Goal: Task Accomplishment & Management: Complete application form

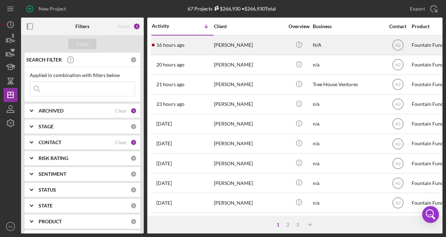
click at [223, 45] on div "[PERSON_NAME]" at bounding box center [249, 45] width 70 height 19
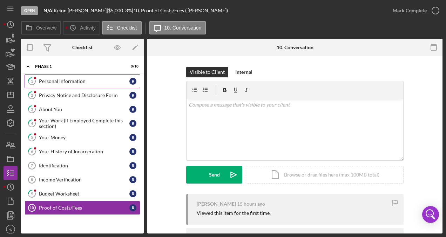
click at [63, 78] on div "Personal Information" at bounding box center [84, 81] width 91 height 6
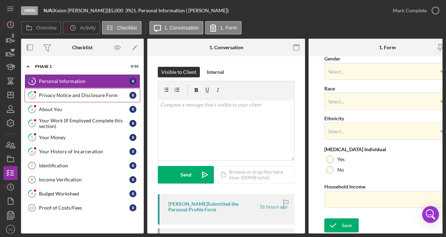
click at [62, 100] on link "2 Privacy Notice and Disclosure Form R" at bounding box center [83, 95] width 116 height 14
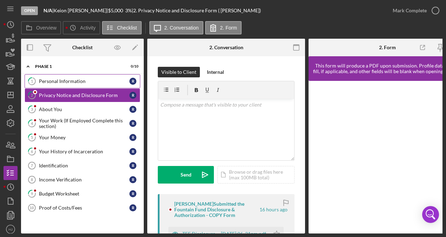
click at [65, 84] on link "1 Personal Information R" at bounding box center [83, 81] width 116 height 14
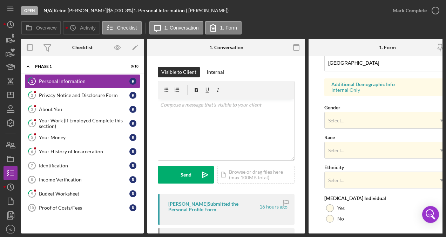
scroll to position [292, 0]
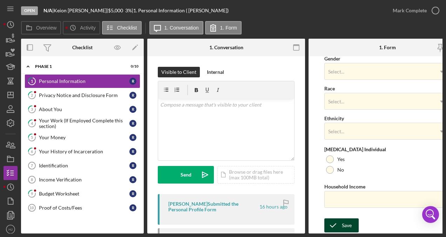
click at [343, 220] on div "Save" at bounding box center [347, 225] width 10 height 14
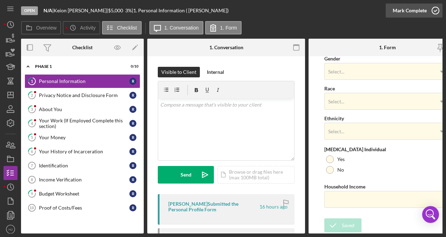
click at [426, 9] on div "Mark Complete" at bounding box center [410, 11] width 34 height 14
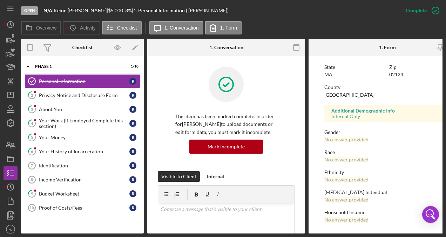
scroll to position [158, 0]
click at [58, 91] on link "2 Privacy Notice and Disclosure Form R" at bounding box center [83, 95] width 116 height 14
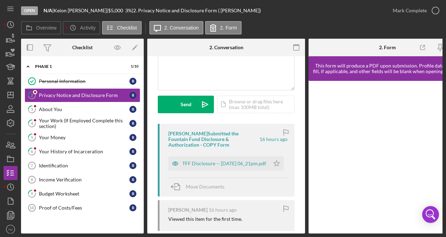
scroll to position [105, 0]
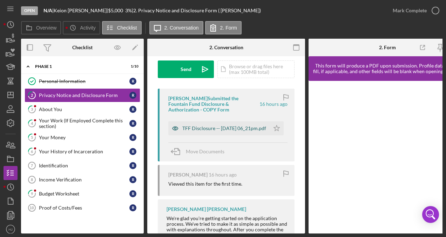
click at [226, 127] on div "TFF Disclosure -- [DATE] 06_21pm.pdf" at bounding box center [225, 128] width 84 height 6
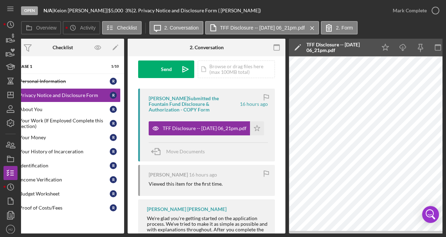
scroll to position [0, 0]
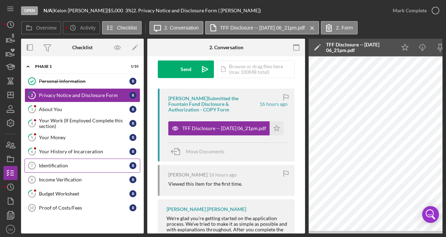
click at [67, 163] on div "Identification" at bounding box center [84, 166] width 91 height 6
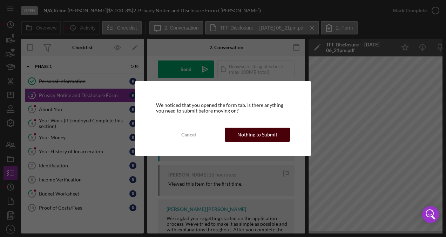
click at [247, 137] on div "Nothing to Submit" at bounding box center [258, 134] width 40 height 14
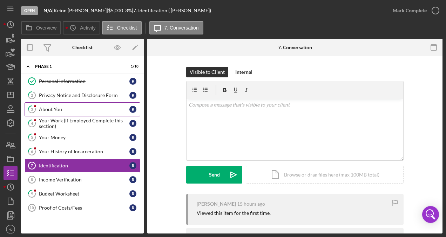
click at [51, 111] on div "About You" at bounding box center [84, 109] width 91 height 6
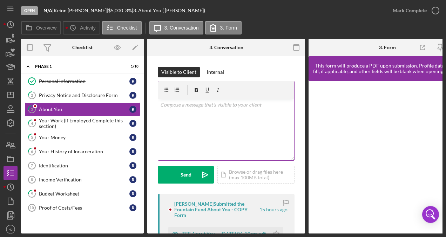
scroll to position [35, 0]
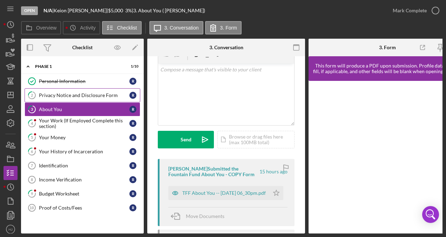
click at [82, 95] on div "Privacy Notice and Disclosure Form" at bounding box center [84, 95] width 91 height 6
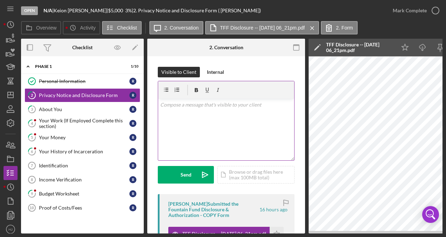
click at [191, 126] on div "v Color teal Color pink Remove color Add row above Add row below Add column bef…" at bounding box center [226, 129] width 136 height 61
click at [85, 164] on div "Identification" at bounding box center [84, 166] width 91 height 6
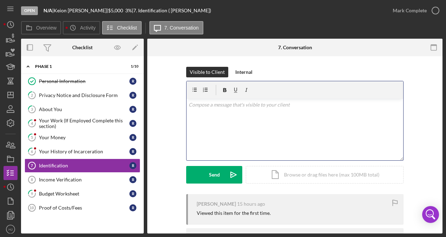
click at [244, 140] on div "v Color teal Color pink Remove color Add row above Add row below Add column bef…" at bounding box center [295, 129] width 217 height 61
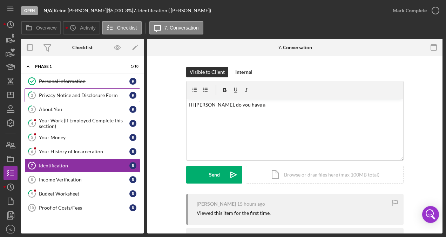
click at [77, 96] on div "Privacy Notice and Disclosure Form" at bounding box center [84, 95] width 91 height 6
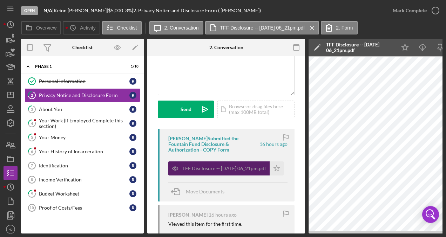
scroll to position [70, 0]
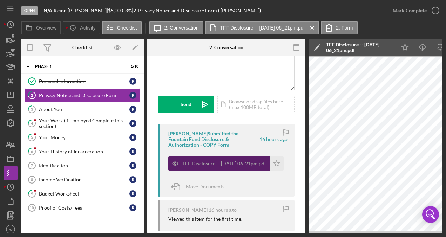
click at [208, 162] on div "TFF Disclosure -- [DATE] 06_21pm.pdf" at bounding box center [225, 163] width 84 height 6
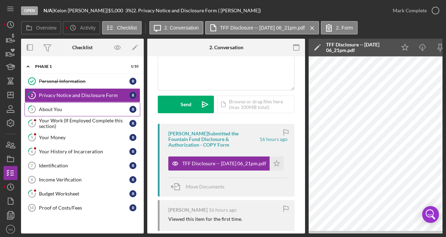
click at [61, 106] on div "About You" at bounding box center [84, 109] width 91 height 6
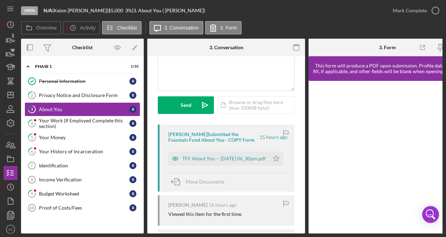
scroll to position [70, 0]
click at [206, 157] on div "TFF About You -- [DATE] 06_30pm.pdf" at bounding box center [225, 158] width 84 height 6
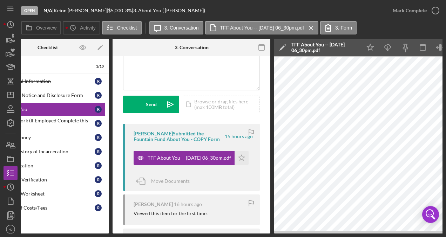
scroll to position [0, 0]
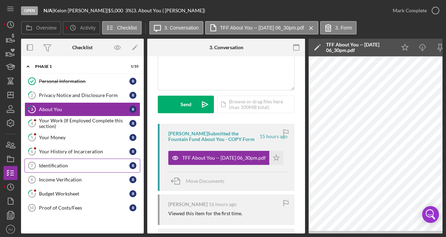
click at [59, 167] on link "Identification 7 Identification R" at bounding box center [83, 165] width 116 height 14
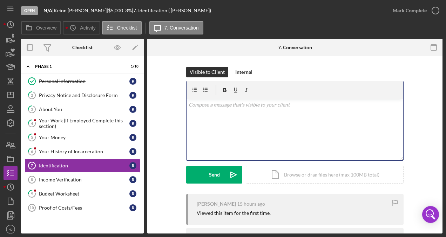
click at [211, 124] on div "v Color teal Color pink Remove color Add row above Add row below Add column bef…" at bounding box center [295, 129] width 217 height 61
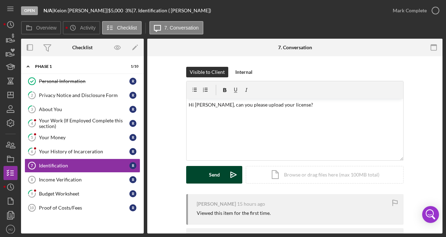
click at [217, 168] on div "Send" at bounding box center [214, 175] width 11 height 18
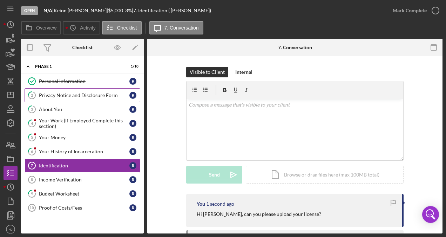
click at [86, 93] on div "Privacy Notice and Disclosure Form" at bounding box center [84, 95] width 91 height 6
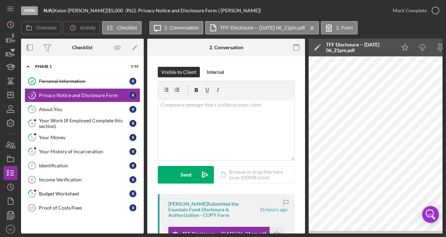
drag, startPoint x: 275, startPoint y: 233, endPoint x: 286, endPoint y: 232, distance: 11.3
click at [286, 232] on div "Open N/A | [PERSON_NAME] | $5,000 $5,000 3 % | 2. Privacy Notice and Disclosure…" at bounding box center [223, 118] width 446 height 237
click at [45, 109] on div "About You" at bounding box center [84, 109] width 91 height 6
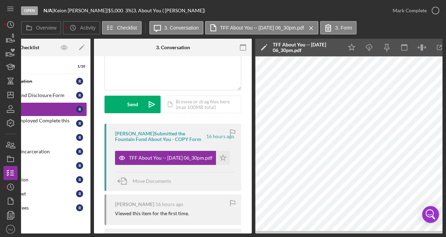
scroll to position [0, 55]
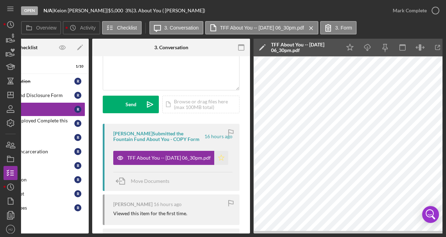
click at [223, 158] on icon "Icon/Star" at bounding box center [221, 158] width 14 height 14
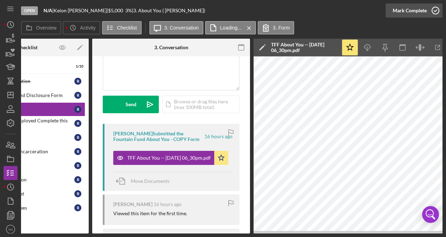
click at [395, 12] on div "Mark Complete" at bounding box center [410, 11] width 34 height 14
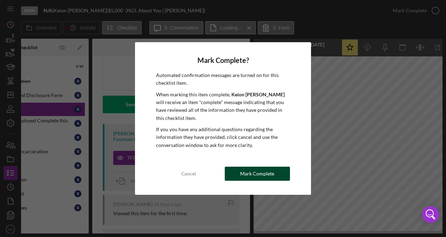
click at [258, 168] on div "Mark Complete" at bounding box center [257, 173] width 34 height 14
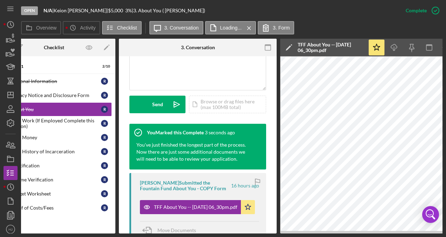
scroll to position [0, 0]
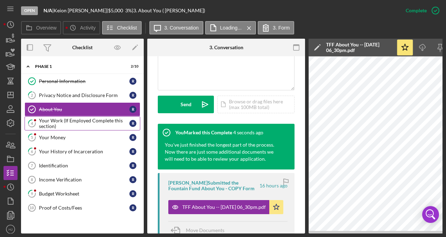
click at [60, 120] on div "Your Work (If Employed Complete this section)" at bounding box center [84, 123] width 91 height 11
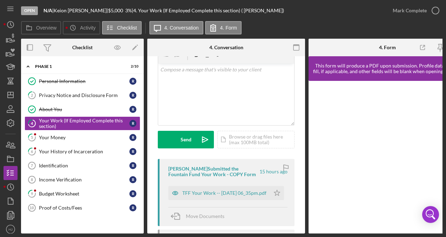
scroll to position [70, 0]
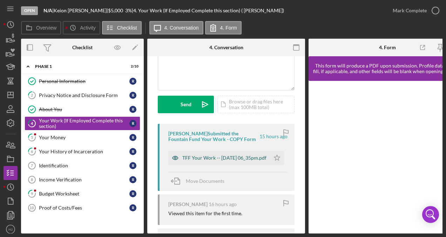
click at [217, 160] on div "TFF Your Work -- [DATE] 06_35pm.pdf" at bounding box center [225, 158] width 84 height 6
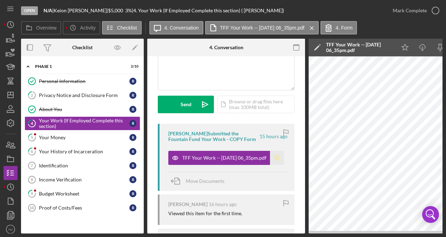
click at [276, 159] on icon "Icon/Star" at bounding box center [277, 158] width 14 height 14
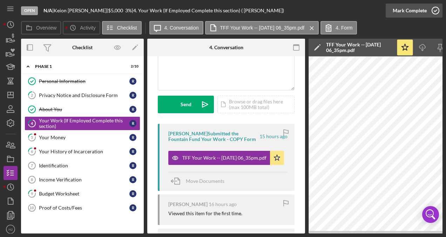
click at [415, 13] on div "Mark Complete" at bounding box center [410, 11] width 34 height 14
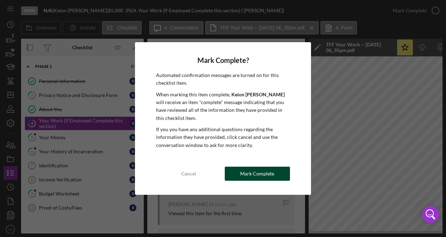
click at [269, 166] on div "Mark Complete" at bounding box center [257, 173] width 34 height 14
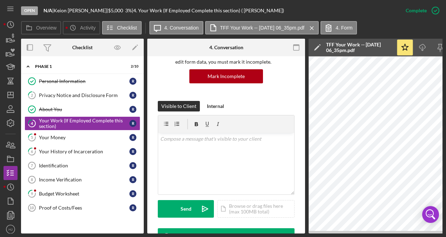
scroll to position [174, 0]
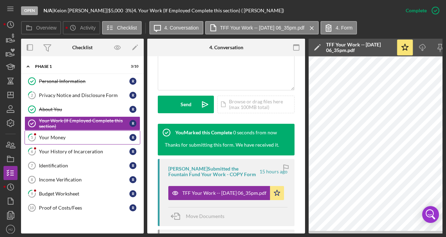
click at [52, 134] on div "Your Money" at bounding box center [84, 137] width 91 height 6
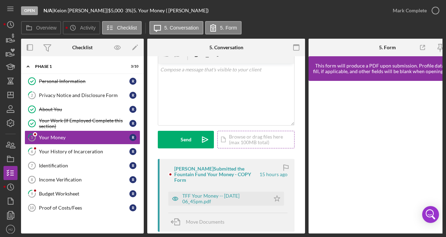
scroll to position [70, 0]
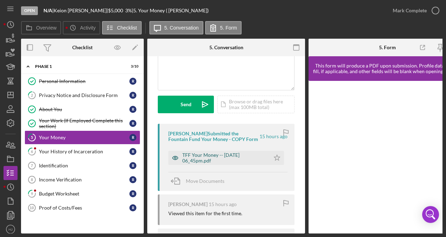
click at [213, 159] on div "TFF Your Money -- [DATE] 06_45pm.pdf" at bounding box center [225, 157] width 84 height 11
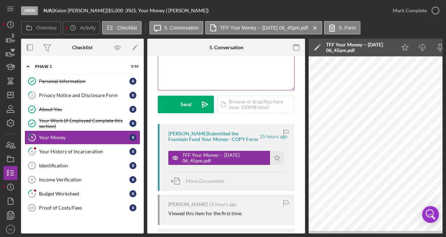
scroll to position [35, 0]
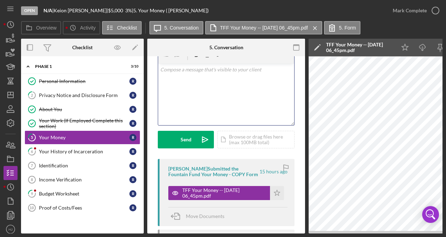
click at [185, 92] on div "v Color teal Color pink Remove color Add row above Add row below Add column bef…" at bounding box center [226, 94] width 136 height 61
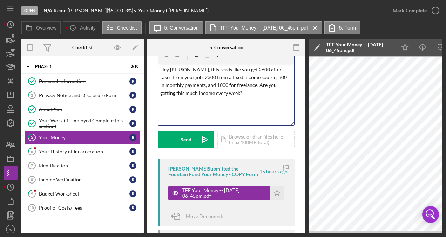
click at [238, 85] on p "Hey [PERSON_NAME], this reads like you get 2600 after taxes from your job, 2300…" at bounding box center [226, 82] width 132 height 32
drag, startPoint x: 253, startPoint y: 86, endPoint x: 284, endPoint y: 84, distance: 30.9
click at [284, 84] on p "Hey [PERSON_NAME], this reads like you get 2600 after taxes from your job, 2300…" at bounding box center [226, 82] width 132 height 32
click at [274, 84] on p "Hey [PERSON_NAME], this reads like you get 2600 after taxes from your job, 2300…" at bounding box center [226, 82] width 132 height 32
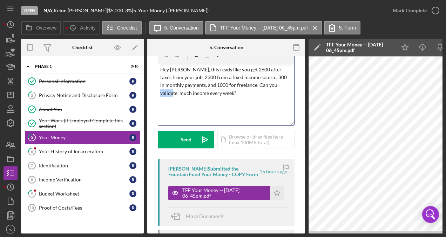
drag, startPoint x: 270, startPoint y: 85, endPoint x: 282, endPoint y: 86, distance: 12.7
click at [282, 86] on p "Hey [PERSON_NAME], this reads like you get 2600 after taxes from your job, 2300…" at bounding box center [226, 82] width 132 height 32
click at [194, 93] on p "Hey [PERSON_NAME], this reads like you get 2600 after taxes from your job, 2300…" at bounding box center [226, 82] width 132 height 32
click at [194, 92] on p "Hey [PERSON_NAME], this reads like you get 2600 after taxes from your job, 2300…" at bounding box center [226, 82] width 132 height 32
drag, startPoint x: 205, startPoint y: 91, endPoint x: 178, endPoint y: 96, distance: 27.9
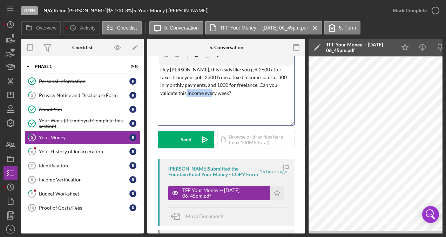
click at [178, 96] on p "Hey [PERSON_NAME], this reads like you get 2600 after taxes from your job, 2300…" at bounding box center [226, 82] width 132 height 32
click at [161, 92] on p "Hey [PERSON_NAME], this reads like you get 2600 after taxes from your job, 2300…" at bounding box center [226, 82] width 132 height 32
click at [198, 92] on p "Hey [PERSON_NAME], this reads like you get 2600 after taxes from your job, 2300…" at bounding box center [226, 82] width 132 height 32
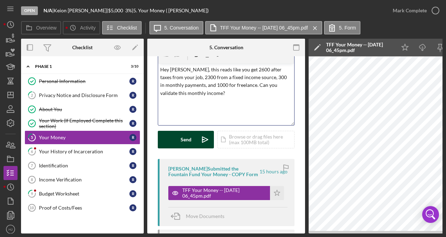
click at [179, 132] on button "Send Icon/icon-invite-send" at bounding box center [186, 140] width 56 height 18
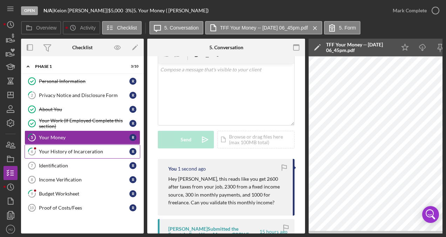
click at [55, 148] on div "Your History of Incarceration" at bounding box center [84, 151] width 91 height 6
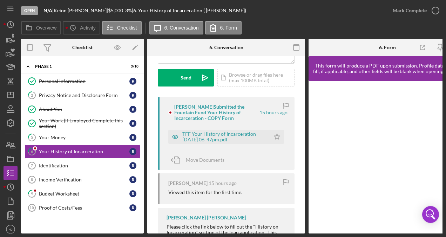
scroll to position [105, 0]
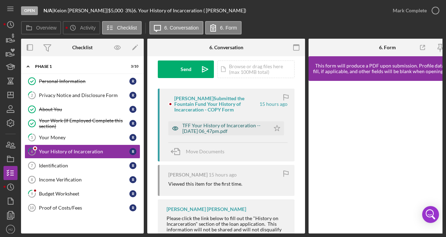
click at [212, 131] on div "TFF Your History of Incarceration -- [DATE] 06_47pm.pdf" at bounding box center [225, 127] width 84 height 11
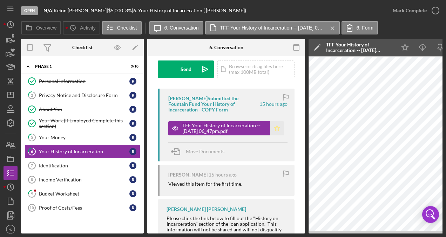
click at [274, 127] on polygon "button" at bounding box center [277, 128] width 6 height 6
drag, startPoint x: 253, startPoint y: 233, endPoint x: 276, endPoint y: 230, distance: 22.4
click at [276, 230] on div "Open N/A | [PERSON_NAME] | $5,000 $5,000 3 % | 6. Your History of Incarceration…" at bounding box center [223, 118] width 446 height 237
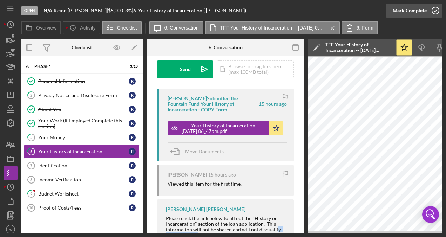
drag, startPoint x: 420, startPoint y: 7, endPoint x: 416, endPoint y: 8, distance: 3.7
click at [416, 8] on div "Mark Complete" at bounding box center [410, 11] width 34 height 14
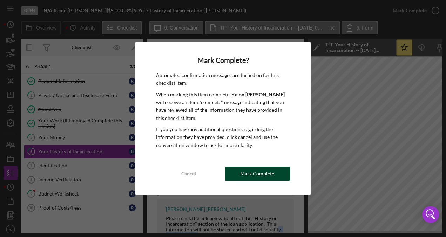
click at [255, 166] on div "Mark Complete" at bounding box center [257, 173] width 34 height 14
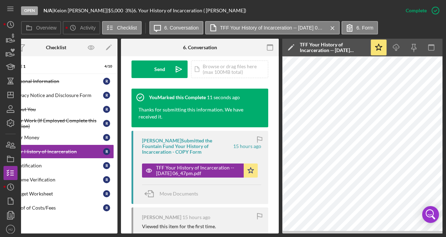
scroll to position [0, 0]
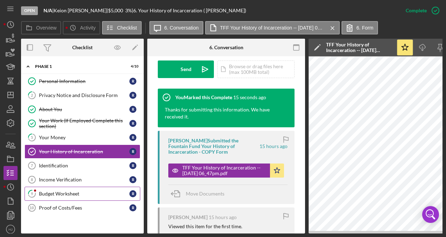
click at [47, 191] on div "Budget Worksheet" at bounding box center [84, 194] width 91 height 6
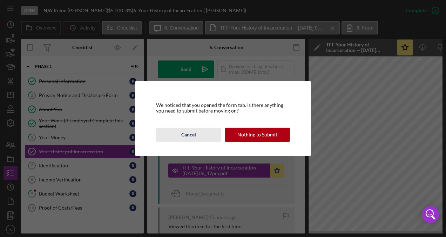
click at [198, 139] on button "Cancel" at bounding box center [188, 134] width 65 height 14
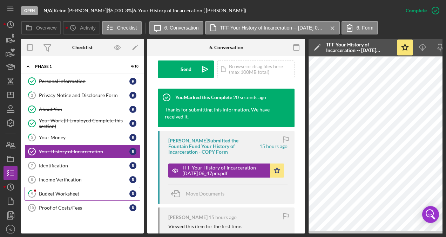
click at [75, 195] on link "9 Budget Worksheet R" at bounding box center [83, 193] width 116 height 14
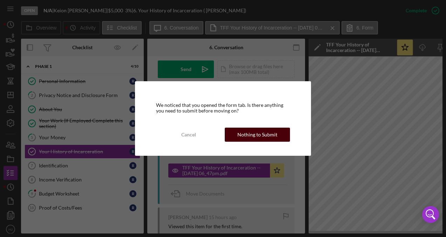
click at [236, 134] on button "Nothing to Submit" at bounding box center [257, 134] width 65 height 14
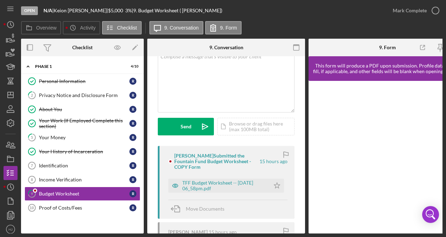
scroll to position [70, 0]
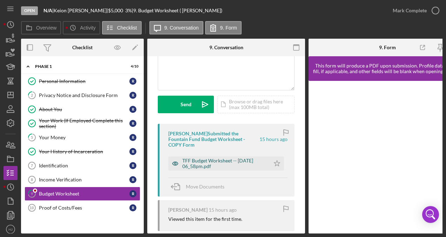
click at [208, 160] on div "TFF Budget Worksheet -- [DATE] 06_58pm.pdf" at bounding box center [225, 163] width 84 height 11
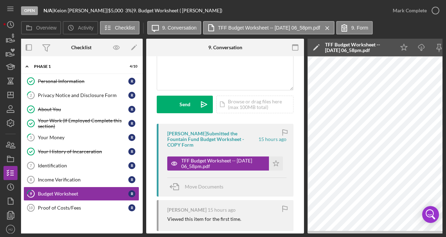
scroll to position [0, 0]
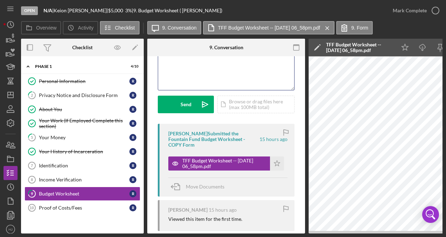
click at [166, 71] on div "v Color teal Color pink Remove color Add row above Add row below Add column bef…" at bounding box center [226, 58] width 136 height 61
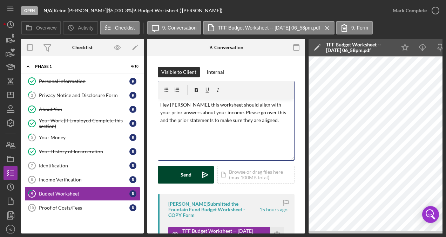
click at [176, 171] on button "Send Icon/icon-invite-send" at bounding box center [186, 175] width 56 height 18
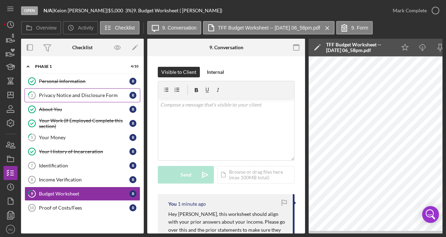
click at [65, 95] on div "Privacy Notice and Disclosure Form" at bounding box center [84, 95] width 91 height 6
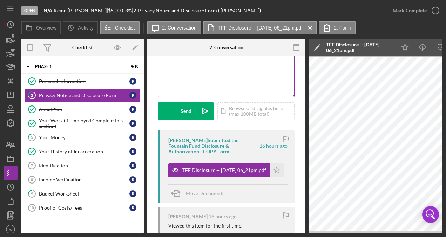
scroll to position [70, 0]
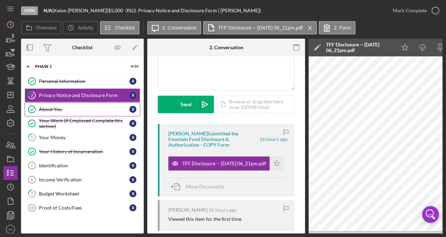
click at [60, 108] on div "About You" at bounding box center [84, 109] width 91 height 6
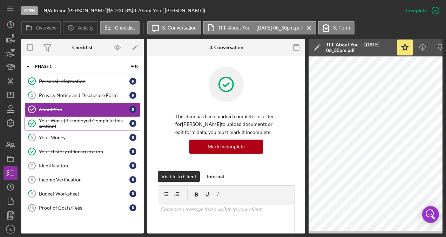
click at [50, 118] on div "Your Work (If Employed Complete this section)" at bounding box center [84, 123] width 91 height 11
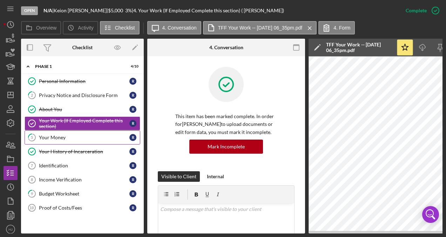
click at [55, 135] on div "Your Money" at bounding box center [84, 137] width 91 height 6
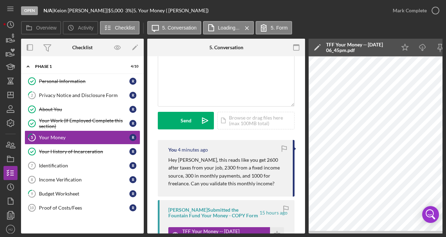
scroll to position [70, 0]
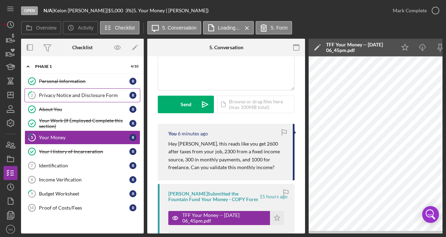
click at [71, 97] on div "Privacy Notice and Disclosure Form" at bounding box center [84, 95] width 91 height 6
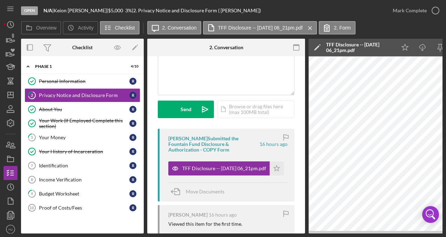
scroll to position [70, 0]
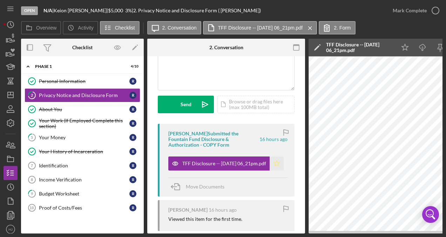
click at [273, 158] on icon "Icon/Star" at bounding box center [277, 163] width 14 height 14
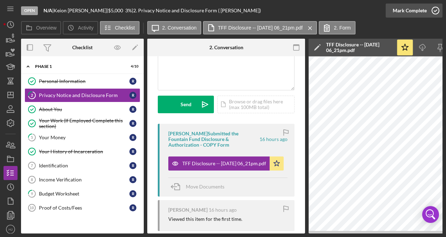
click at [404, 12] on div "Mark Complete" at bounding box center [410, 11] width 34 height 14
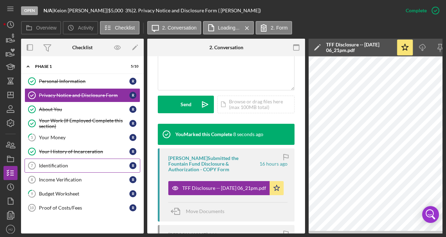
click at [73, 166] on div "Identification" at bounding box center [84, 166] width 91 height 6
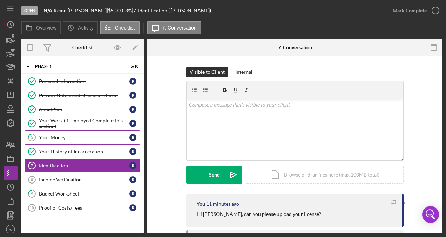
click at [54, 134] on div "Your Money" at bounding box center [84, 137] width 91 height 6
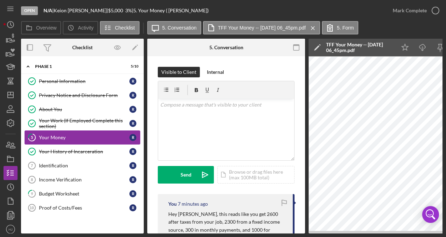
click at [54, 134] on div "Your Money" at bounding box center [84, 137] width 91 height 6
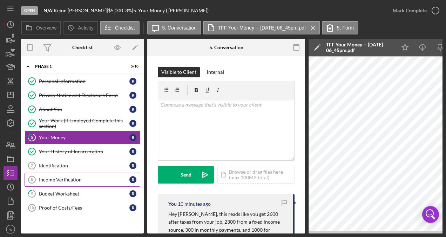
click at [72, 177] on div "Income Verification" at bounding box center [84, 180] width 91 height 6
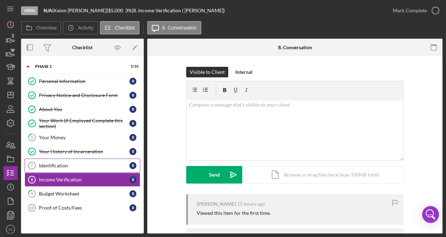
click at [70, 166] on div "Identification" at bounding box center [84, 166] width 91 height 6
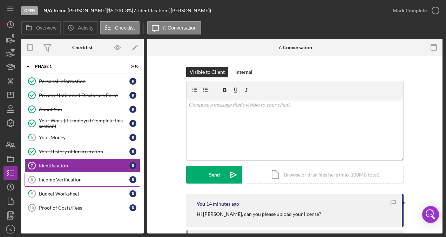
click at [74, 181] on link "Income Verification 8 Income Verification R" at bounding box center [83, 179] width 116 height 14
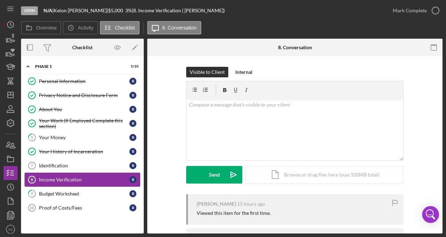
click at [77, 177] on div "Income Verification" at bounding box center [84, 180] width 91 height 6
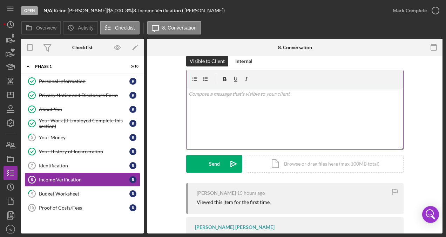
scroll to position [5, 0]
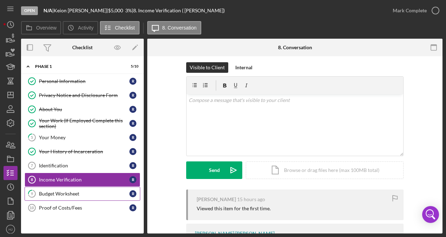
click at [73, 191] on div "Budget Worksheet" at bounding box center [84, 194] width 91 height 6
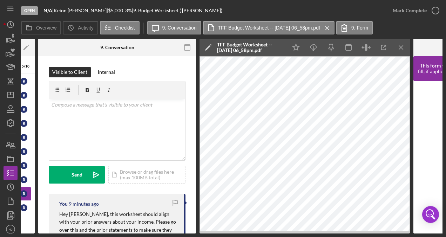
scroll to position [0, 113]
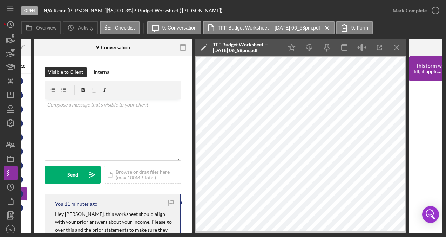
drag, startPoint x: 211, startPoint y: 233, endPoint x: 207, endPoint y: 233, distance: 3.9
click at [207, 233] on div "Open N/A | [PERSON_NAME] | $5,000 $5,000 3 % | 9. Budget Worksheet ( [PERSON_NA…" at bounding box center [223, 118] width 446 height 237
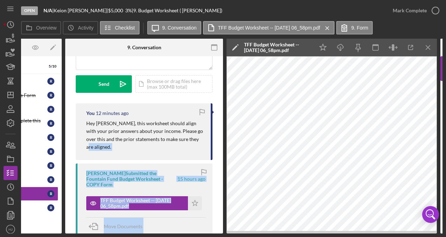
scroll to position [124, 0]
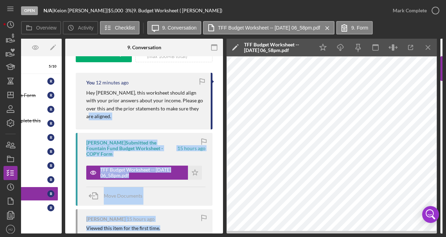
drag, startPoint x: 184, startPoint y: 230, endPoint x: 172, endPoint y: 230, distance: 11.3
click at [172, 230] on div "You 12 minutes ago Hey [PERSON_NAME], this worksheet should align with your pri…" at bounding box center [144, 212] width 137 height 278
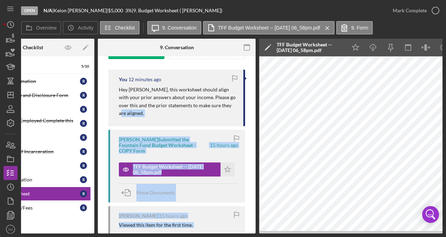
scroll to position [0, 0]
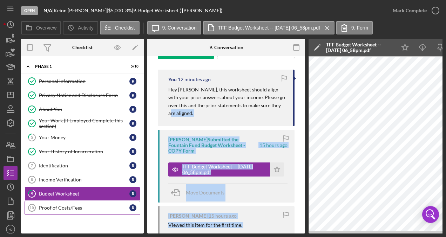
click at [84, 205] on div "Proof of Costs/Fees" at bounding box center [84, 208] width 91 height 6
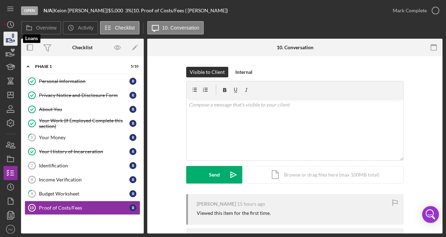
click at [11, 36] on icon "button" at bounding box center [11, 39] width 18 height 18
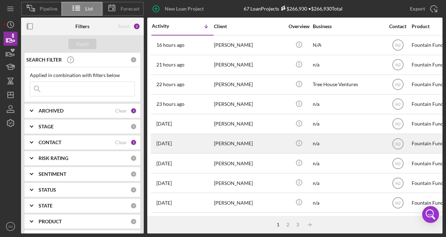
scroll to position [35, 0]
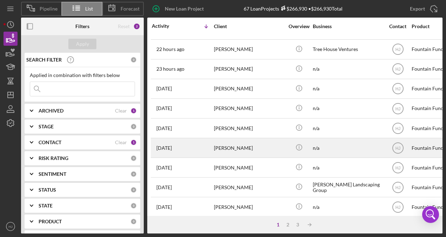
click at [228, 143] on div "[PERSON_NAME]" at bounding box center [249, 147] width 70 height 19
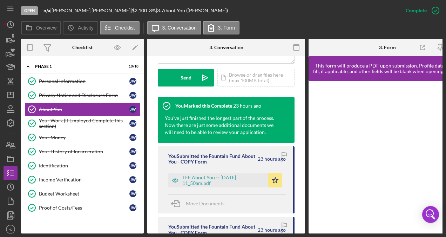
scroll to position [211, 0]
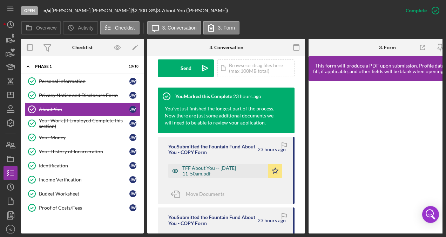
click at [204, 165] on div "TFF About You -- [DATE] 11_50am.pdf" at bounding box center [224, 170] width 82 height 11
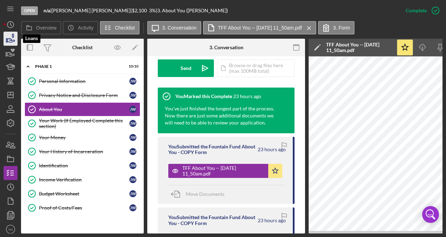
click at [12, 39] on icon "button" at bounding box center [11, 39] width 18 height 18
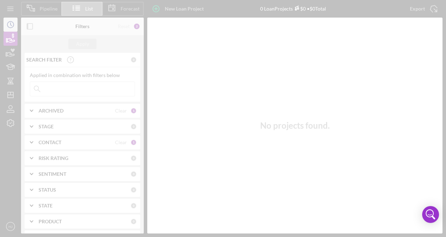
click at [11, 28] on div "Pipeline List Forecast New Loan Project 0 Loan Projects $0 • $0 Total Export Ic…" at bounding box center [223, 116] width 439 height 233
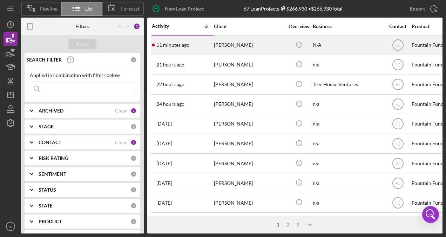
click at [258, 45] on div "[PERSON_NAME]" at bounding box center [249, 45] width 70 height 19
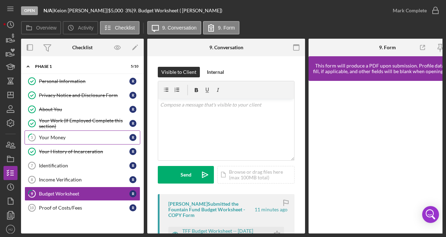
click at [59, 136] on div "Your Money" at bounding box center [84, 137] width 91 height 6
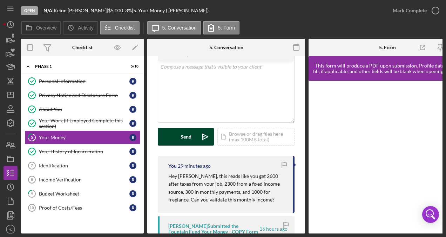
scroll to position [35, 0]
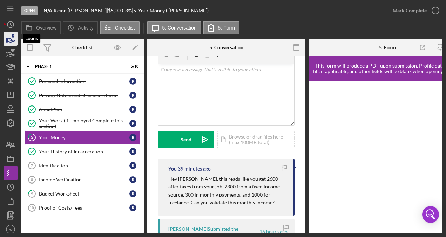
click at [16, 39] on icon "button" at bounding box center [11, 39] width 18 height 18
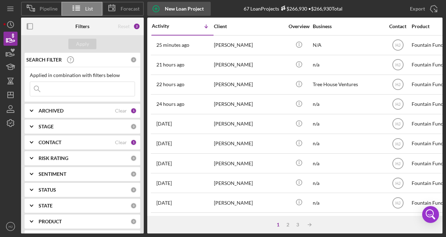
click at [170, 6] on div "New Loan Project" at bounding box center [184, 9] width 39 height 14
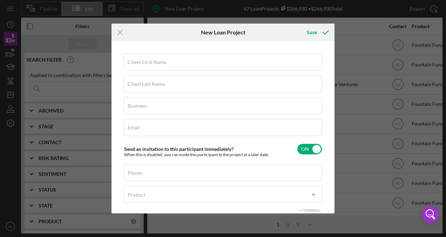
click at [159, 63] on label "Client First Name" at bounding box center [147, 62] width 39 height 6
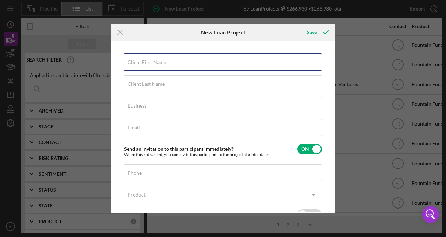
click at [159, 63] on input "Client First Name" at bounding box center [223, 61] width 198 height 17
paste input "[PERSON_NAME]"
drag, startPoint x: 143, startPoint y: 64, endPoint x: 156, endPoint y: 65, distance: 13.1
click at [156, 65] on input "[PERSON_NAME]" at bounding box center [223, 61] width 198 height 17
type input "[PERSON_NAME]"
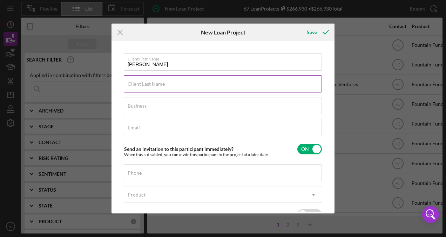
click at [169, 82] on div "Client Last Name Required" at bounding box center [223, 84] width 199 height 18
paste input "[PERSON_NAME]"
type input "[PERSON_NAME]"
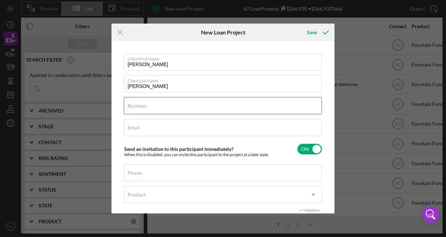
click at [161, 104] on div "Business Required" at bounding box center [223, 106] width 199 height 18
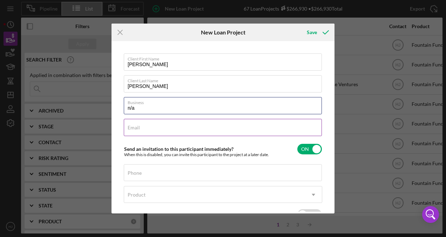
type input "n/a"
click at [132, 128] on label "Email" at bounding box center [134, 128] width 12 height 6
click at [132, 128] on input "Email" at bounding box center [223, 127] width 198 height 17
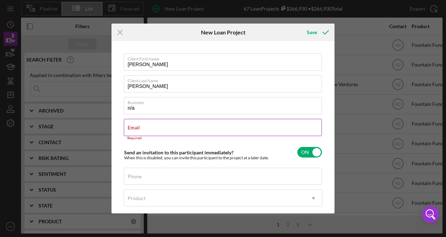
click at [138, 124] on div "Email Required" at bounding box center [223, 129] width 199 height 21
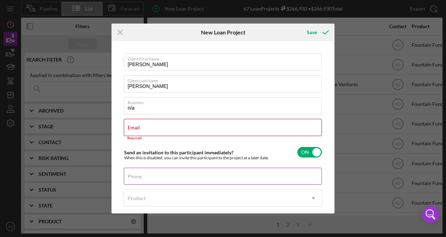
click at [192, 167] on div "Phone" at bounding box center [223, 176] width 199 height 18
paste input "[PHONE_NUMBER]"
type input "[PHONE_NUMBER]"
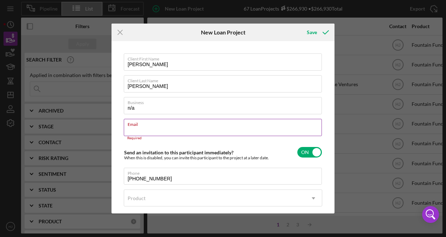
click at [154, 128] on input "Email" at bounding box center [223, 127] width 198 height 17
paste input "[EMAIL_ADDRESS][DOMAIN_NAME]"
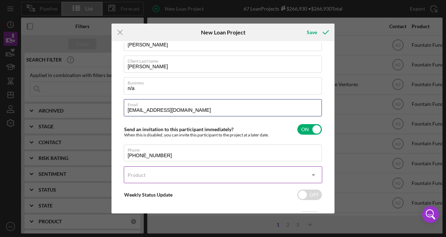
scroll to position [35, 0]
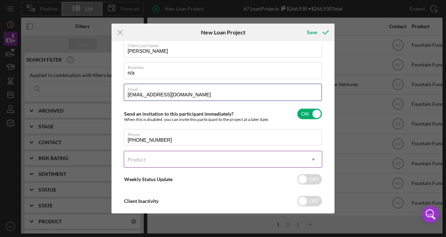
type input "[EMAIL_ADDRESS][DOMAIN_NAME]"
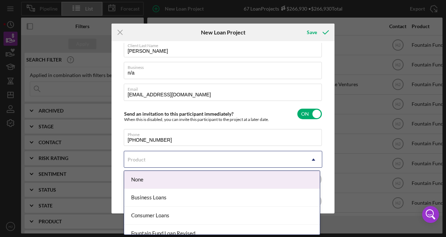
click at [165, 158] on div "Product" at bounding box center [214, 159] width 181 height 16
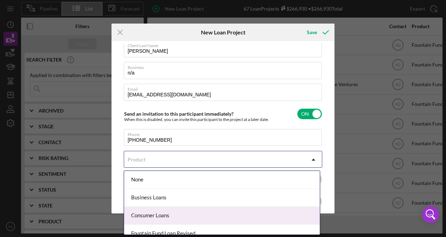
scroll to position [43, 0]
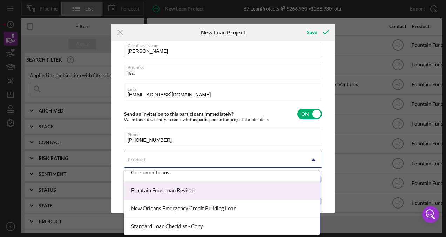
click at [176, 188] on div "Fountain Fund Loan Revised" at bounding box center [222, 190] width 196 height 18
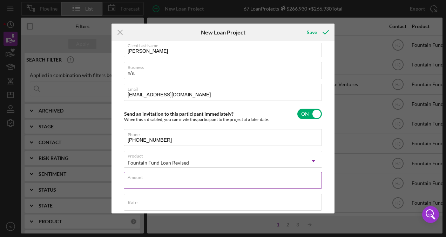
click at [165, 180] on input "Amount" at bounding box center [223, 180] width 198 height 17
type input "$5,000"
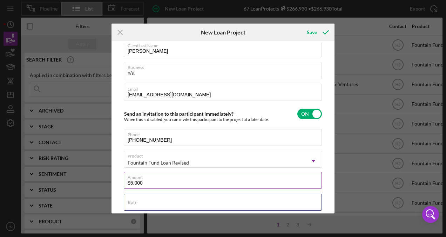
type input "3.000%"
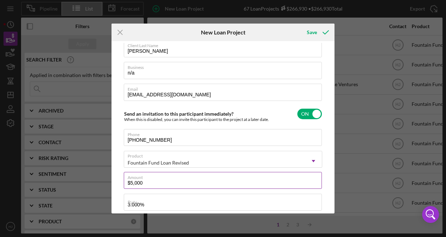
type input "111,971"
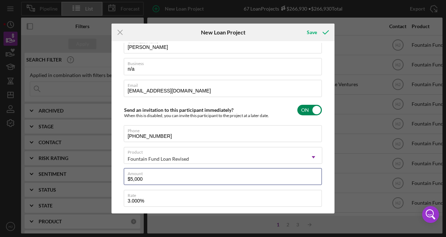
scroll to position [0, 0]
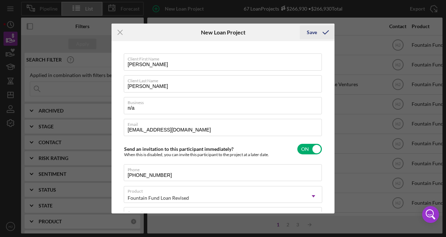
click at [323, 35] on icon "submit" at bounding box center [326, 33] width 18 height 18
click at [319, 34] on icon "submit" at bounding box center [326, 33] width 18 height 18
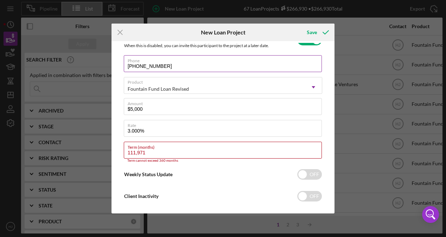
scroll to position [117, 0]
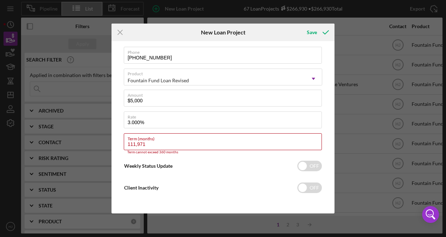
drag, startPoint x: 164, startPoint y: 142, endPoint x: 114, endPoint y: 153, distance: 51.0
click at [114, 153] on div "Client First Name [PERSON_NAME] Client Last Name [PERSON_NAME] Business n/a Ema…" at bounding box center [223, 127] width 220 height 168
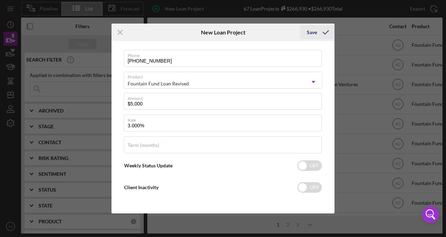
click at [312, 36] on div "Save" at bounding box center [312, 32] width 10 height 14
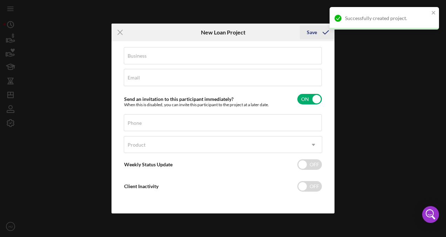
scroll to position [49, 0]
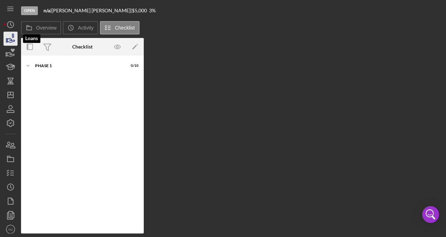
click at [8, 38] on icon "button" at bounding box center [11, 39] width 18 height 18
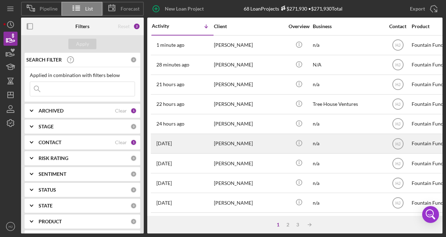
scroll to position [35, 0]
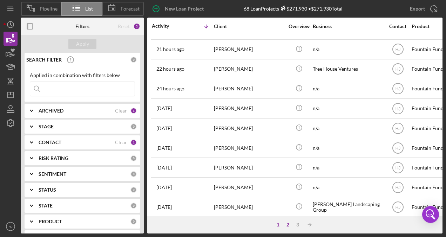
click at [289, 225] on div "2" at bounding box center [288, 224] width 10 height 6
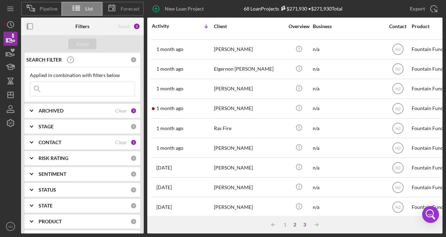
click at [305, 223] on div "3" at bounding box center [305, 224] width 10 height 6
click at [293, 223] on div "1" at bounding box center [292, 224] width 10 height 6
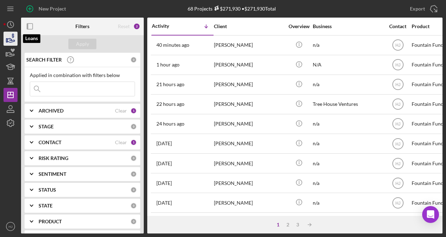
click at [10, 38] on icon "button" at bounding box center [11, 39] width 18 height 18
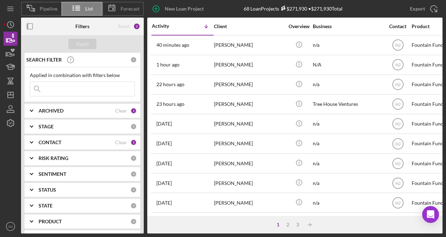
click at [83, 91] on input at bounding box center [82, 89] width 105 height 14
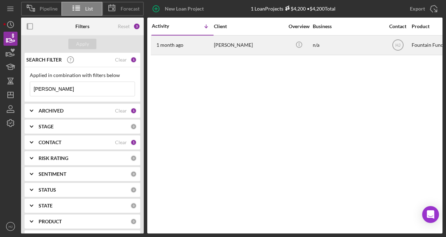
type input "jody"
click at [246, 45] on div "[PERSON_NAME]" at bounding box center [249, 45] width 70 height 19
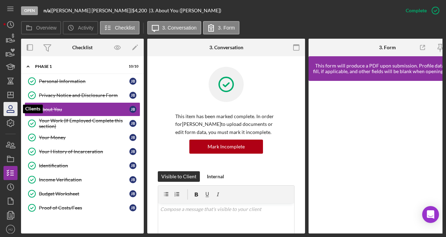
click at [12, 105] on icon "button" at bounding box center [11, 109] width 18 height 18
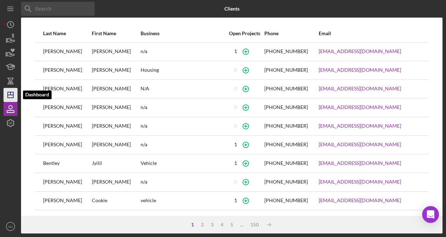
click at [10, 91] on icon "Icon/Dashboard" at bounding box center [11, 95] width 18 height 18
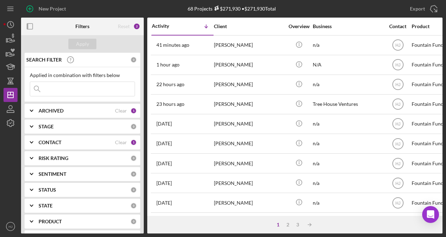
click at [58, 91] on input at bounding box center [82, 89] width 105 height 14
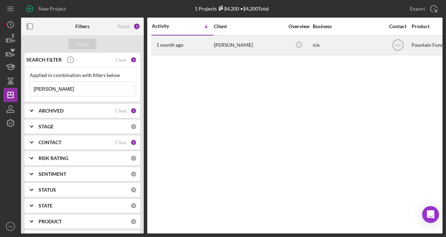
type input "jody"
click at [221, 48] on div "[PERSON_NAME]" at bounding box center [249, 45] width 70 height 19
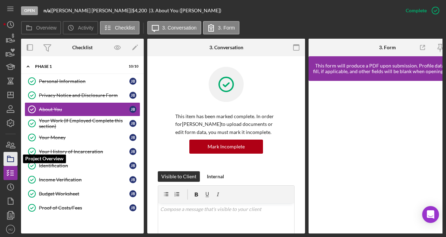
click at [12, 156] on icon "button" at bounding box center [11, 159] width 18 height 18
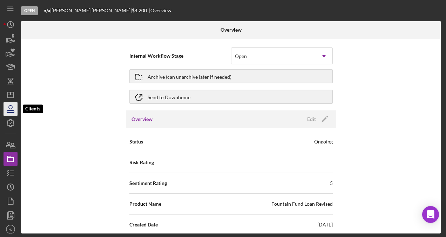
click at [9, 109] on icon "button" at bounding box center [11, 107] width 4 height 4
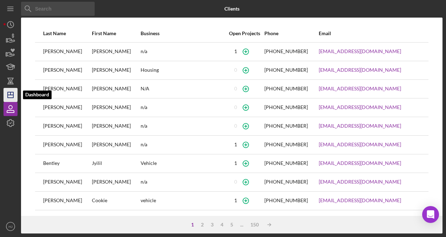
click at [12, 90] on icon "Icon/Dashboard" at bounding box center [11, 95] width 18 height 18
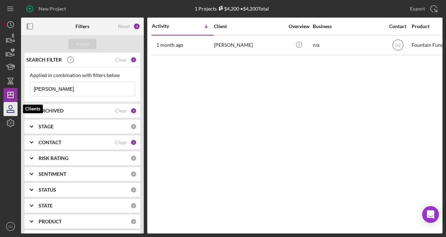
click at [7, 108] on icon "button" at bounding box center [11, 109] width 18 height 18
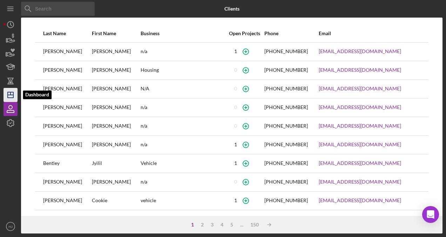
click at [8, 93] on icon "Icon/Dashboard" at bounding box center [11, 95] width 18 height 18
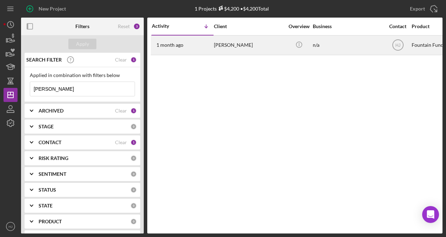
click at [250, 51] on div "[PERSON_NAME]" at bounding box center [249, 45] width 70 height 19
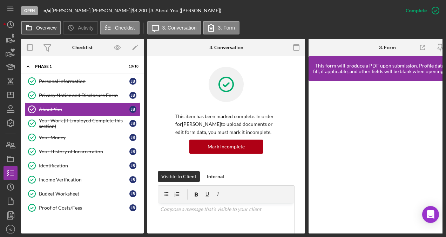
click at [34, 27] on icon at bounding box center [29, 28] width 14 height 14
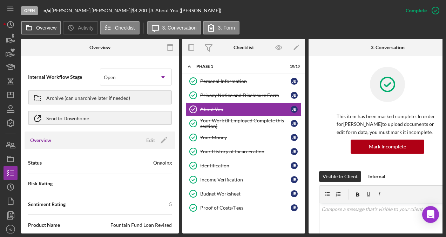
click at [34, 27] on icon at bounding box center [29, 28] width 14 height 14
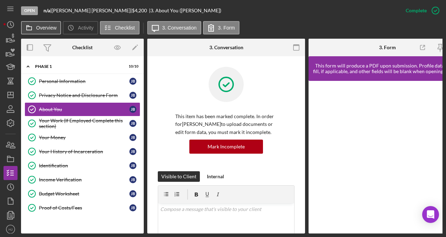
click at [34, 27] on icon at bounding box center [29, 28] width 14 height 14
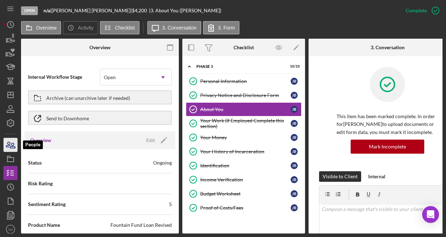
click at [11, 143] on icon "button" at bounding box center [11, 145] width 18 height 18
